Goal: Task Accomplishment & Management: Use online tool/utility

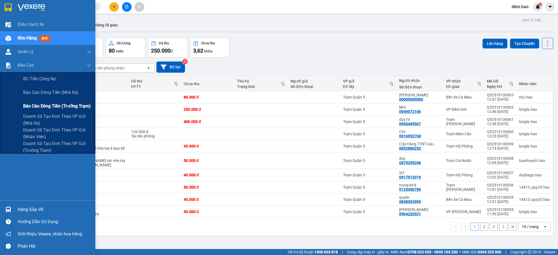
drag, startPoint x: 64, startPoint y: 104, endPoint x: 89, endPoint y: 110, distance: 26.1
click at [64, 105] on span "Báo cáo dòng tiền (trưởng trạm)" at bounding box center [57, 106] width 68 height 7
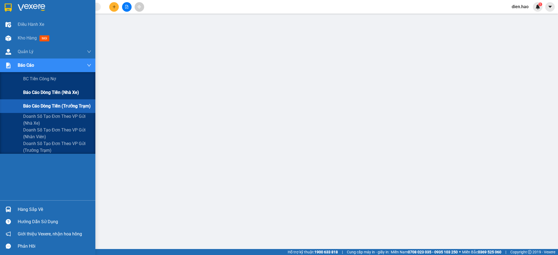
click at [53, 95] on span "Báo cáo dòng tiền (nhà xe)" at bounding box center [51, 92] width 56 height 7
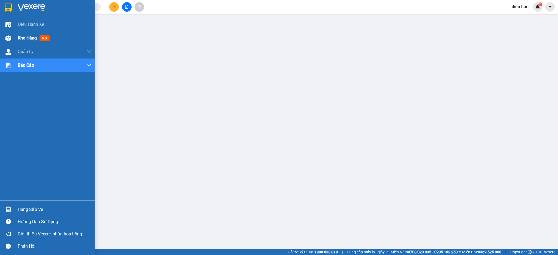
click at [28, 40] on span "Kho hàng" at bounding box center [27, 37] width 19 height 5
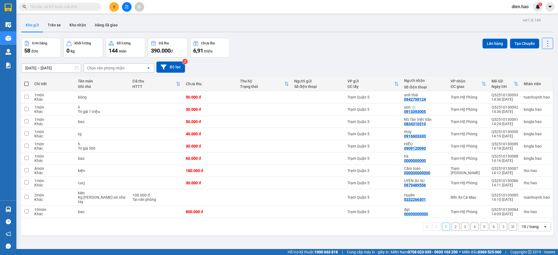
click at [63, 7] on input "text" at bounding box center [62, 7] width 64 height 6
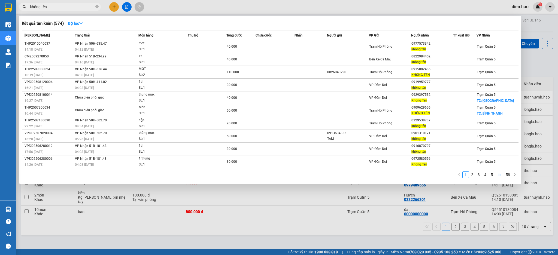
type input "không tên"
click at [96, 7] on span "không tên" at bounding box center [60, 7] width 82 height 8
drag, startPoint x: 96, startPoint y: 7, endPoint x: 92, endPoint y: 6, distance: 4.7
click at [93, 7] on span "không tên" at bounding box center [60, 7] width 82 height 8
click at [97, 6] on icon "close-circle" at bounding box center [96, 6] width 3 height 3
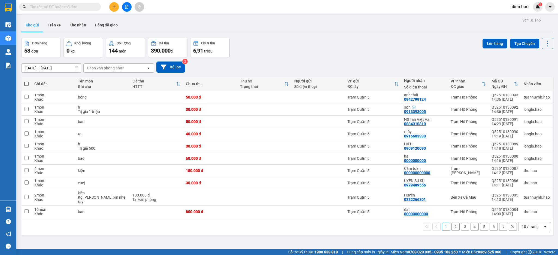
drag, startPoint x: 97, startPoint y: 6, endPoint x: 92, endPoint y: 7, distance: 5.2
click at [97, 7] on span at bounding box center [96, 7] width 3 height 6
click at [85, 6] on input "text" at bounding box center [62, 7] width 64 height 6
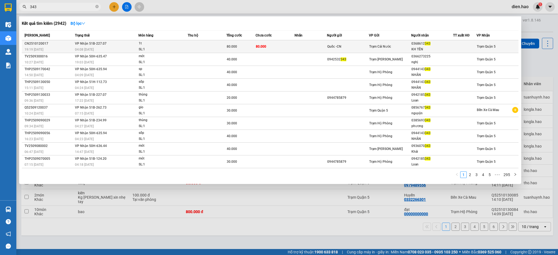
type input "343"
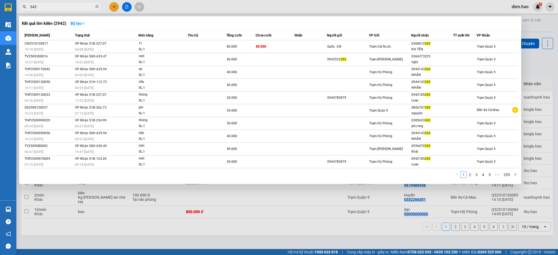
click at [219, 41] on td at bounding box center [207, 46] width 39 height 13
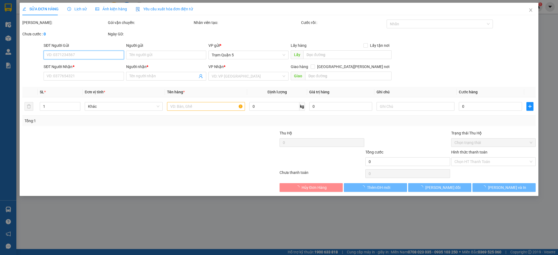
type input "Quốc -CN"
type input "0368612343"
type input "KH TÊN"
type input "80.000"
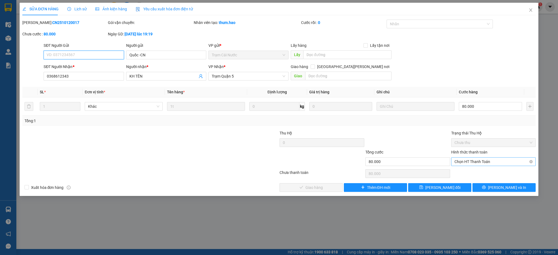
click at [460, 162] on span "Chọn HT Thanh Toán" at bounding box center [493, 162] width 78 height 8
click at [458, 169] on div "Tại văn phòng" at bounding box center [493, 172] width 85 height 9
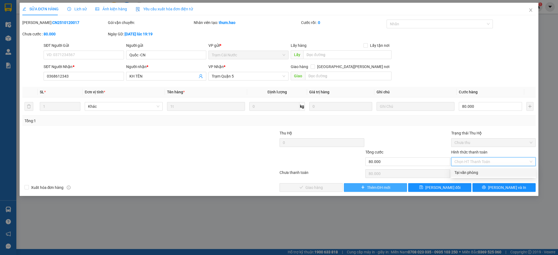
type input "0"
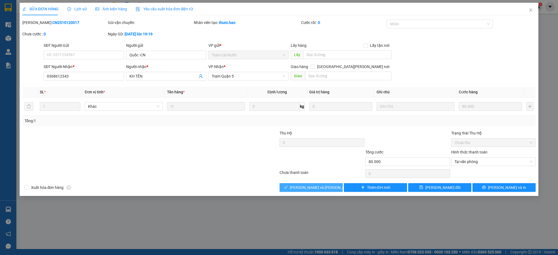
click at [335, 190] on button "[PERSON_NAME] và [PERSON_NAME] hàng" at bounding box center [311, 187] width 63 height 9
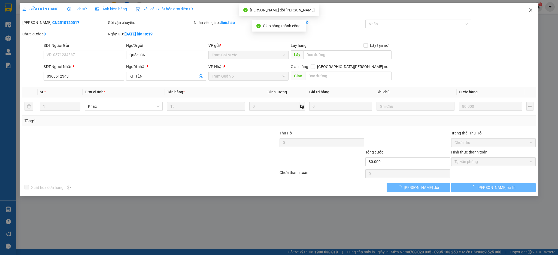
click at [526, 10] on span "Close" at bounding box center [530, 10] width 15 height 15
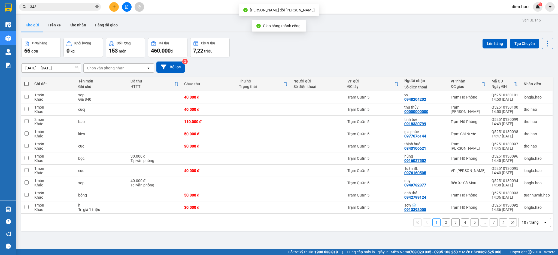
click at [98, 9] on span at bounding box center [96, 6] width 3 height 5
click at [92, 6] on input "text" at bounding box center [62, 7] width 64 height 6
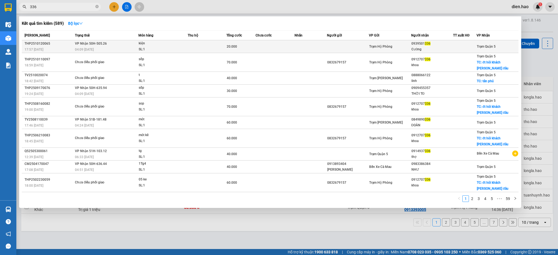
type input "336"
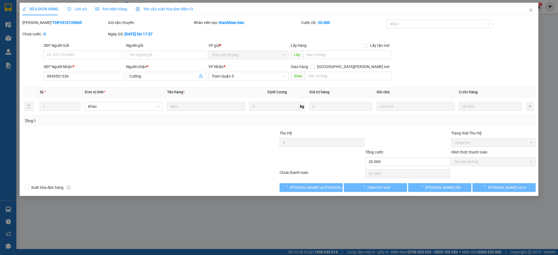
type input "0939501336"
type input "Cường"
type input "20.000"
click at [110, 9] on span "Ảnh kiện hàng" at bounding box center [111, 9] width 32 height 4
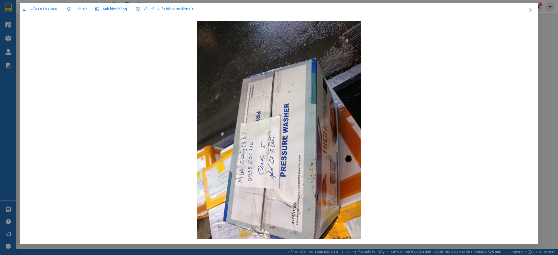
click at [45, 11] on div "SỬA ĐƠN HÀNG" at bounding box center [40, 9] width 36 height 6
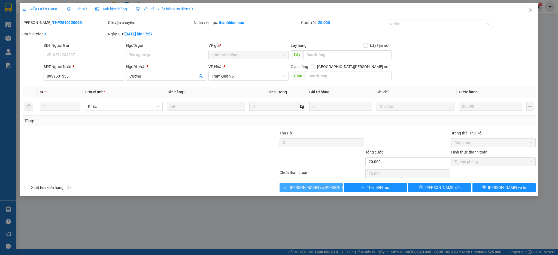
drag, startPoint x: 306, startPoint y: 188, endPoint x: 463, endPoint y: 140, distance: 163.6
click at [308, 186] on span "[PERSON_NAME] và [PERSON_NAME] hàng" at bounding box center [327, 188] width 74 height 6
type input "0"
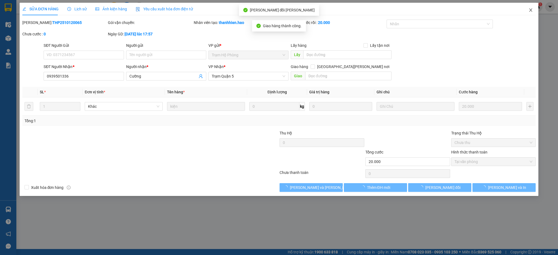
click at [533, 8] on span "Close" at bounding box center [530, 10] width 15 height 15
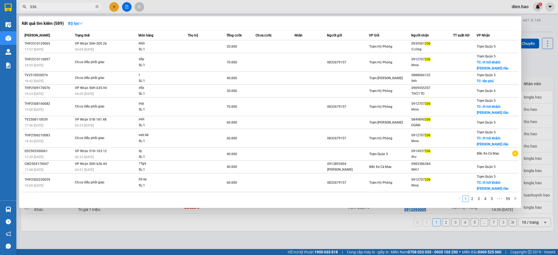
click at [94, 6] on input "336" at bounding box center [62, 7] width 64 height 6
click at [96, 7] on icon "close-circle" at bounding box center [96, 6] width 3 height 3
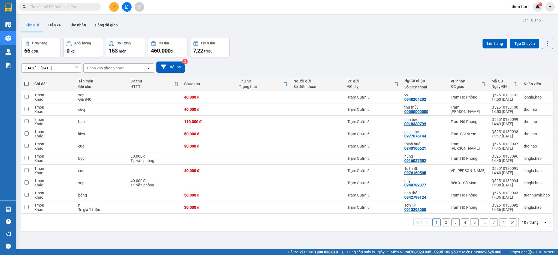
click at [90, 8] on input "text" at bounding box center [62, 7] width 64 height 6
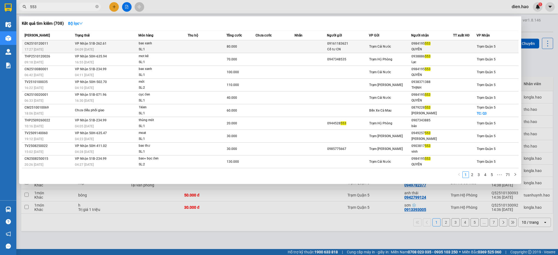
type input "553"
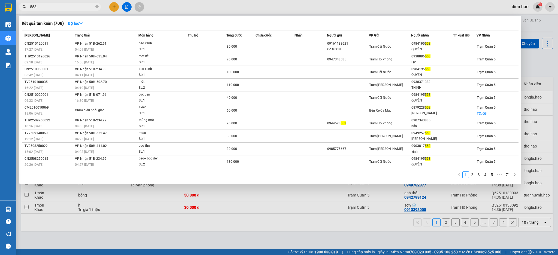
click at [164, 46] on div "Mã ĐH Trạng thái Món hàng Thu hộ Tổng [PERSON_NAME] [PERSON_NAME] Người gửi VP …" at bounding box center [270, 106] width 497 height 151
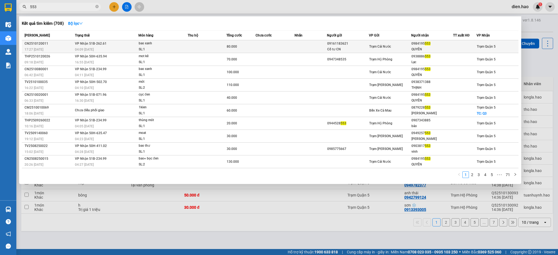
click at [190, 42] on td at bounding box center [207, 46] width 39 height 13
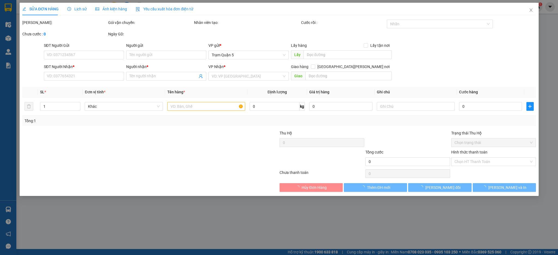
click at [108, 7] on span "Ảnh kiện hàng" at bounding box center [111, 9] width 32 height 4
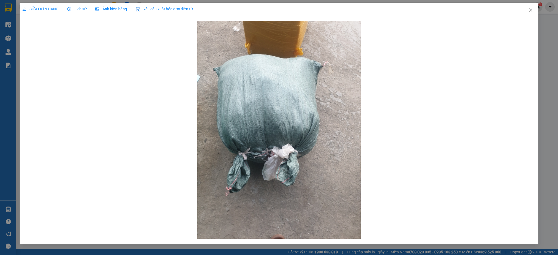
click at [53, 7] on span "SỬA ĐƠN HÀNG" at bounding box center [40, 9] width 36 height 4
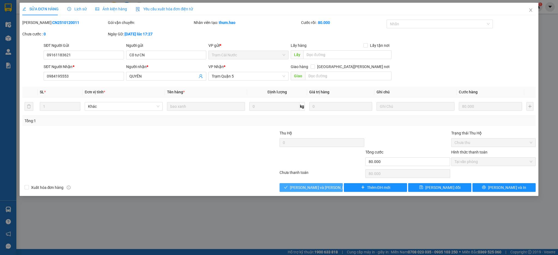
drag, startPoint x: 304, startPoint y: 183, endPoint x: 323, endPoint y: 172, distance: 22.3
click at [305, 183] on div "Total Paid Fee 80.000 Total UnPaid Fee 0 Cash Collection Total Fee Mã ĐH: CN251…" at bounding box center [279, 106] width 514 height 172
click at [529, 16] on span "Close" at bounding box center [530, 10] width 15 height 15
